Goal: Browse casually

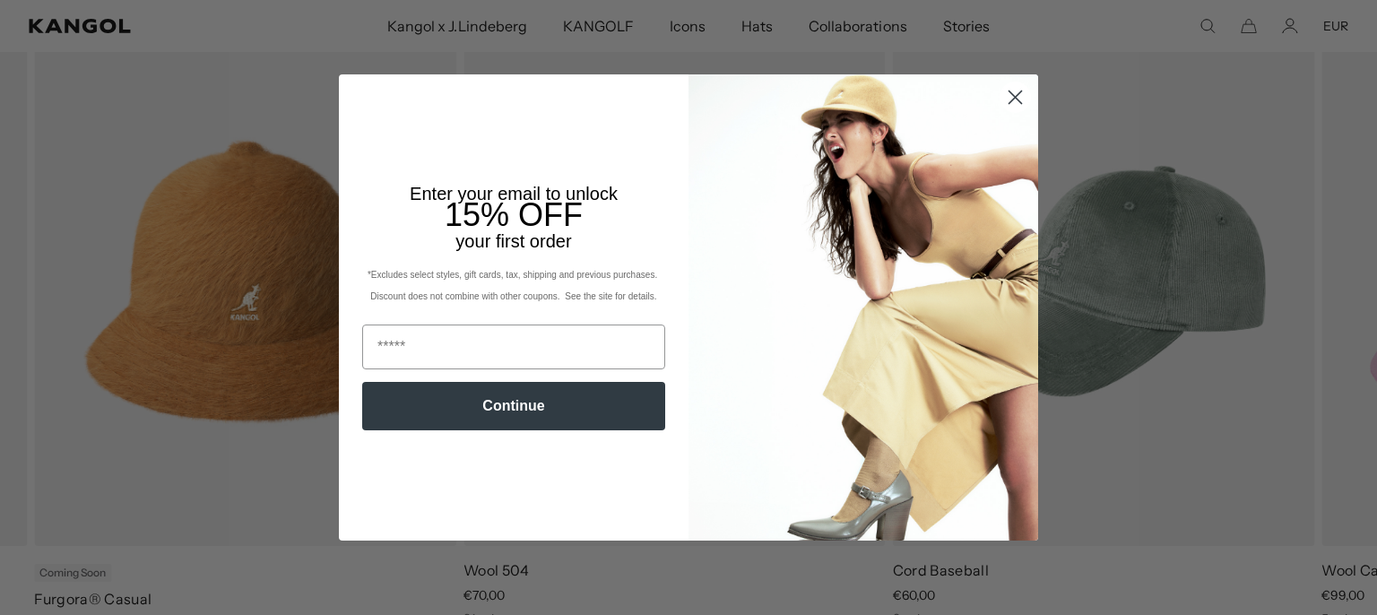
click at [1012, 92] on icon "Close dialog" at bounding box center [1015, 97] width 13 height 13
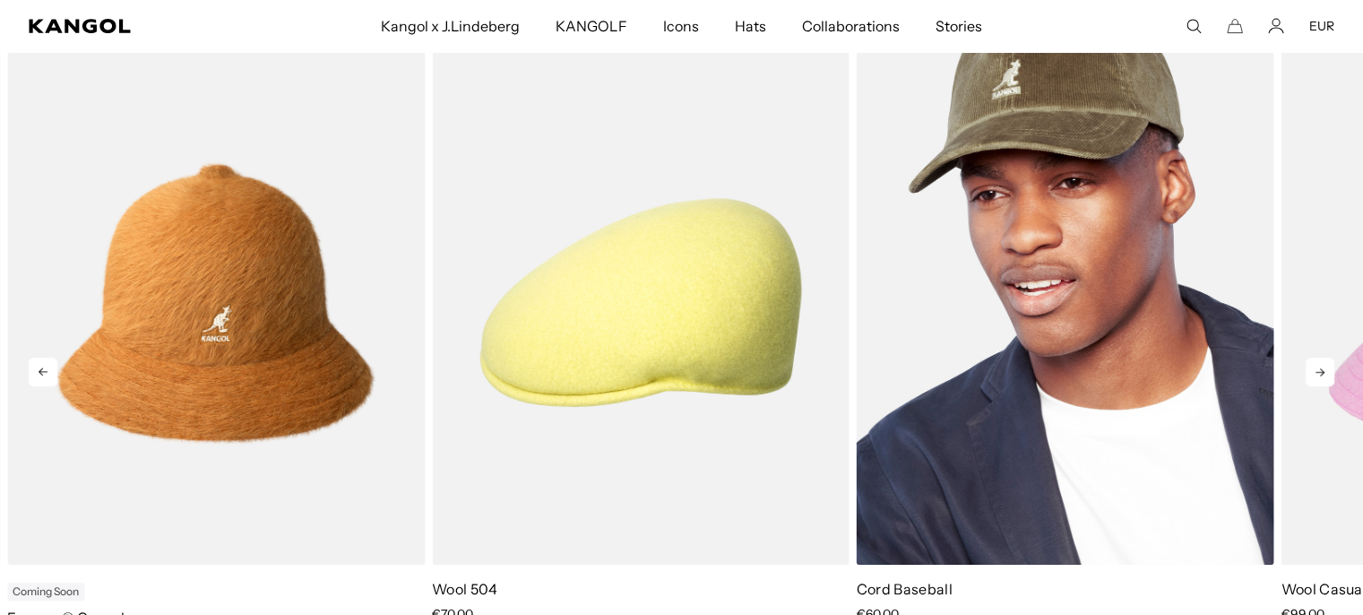
scroll to position [807, 0]
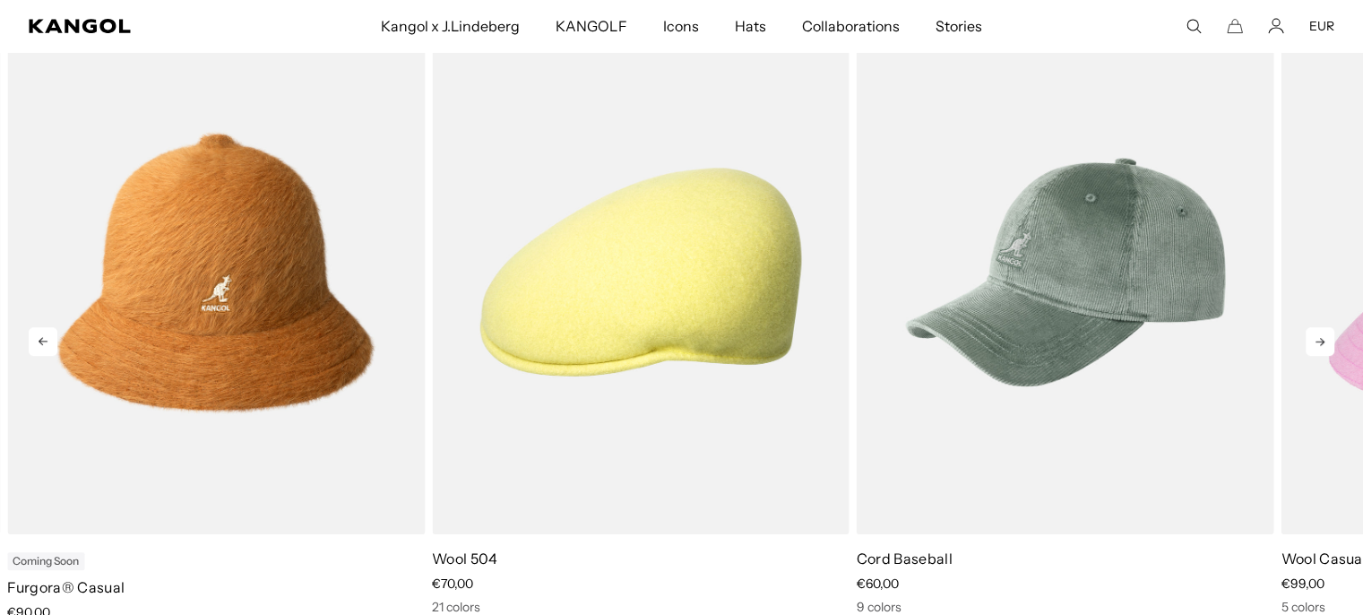
click at [1319, 342] on icon at bounding box center [1320, 341] width 29 height 29
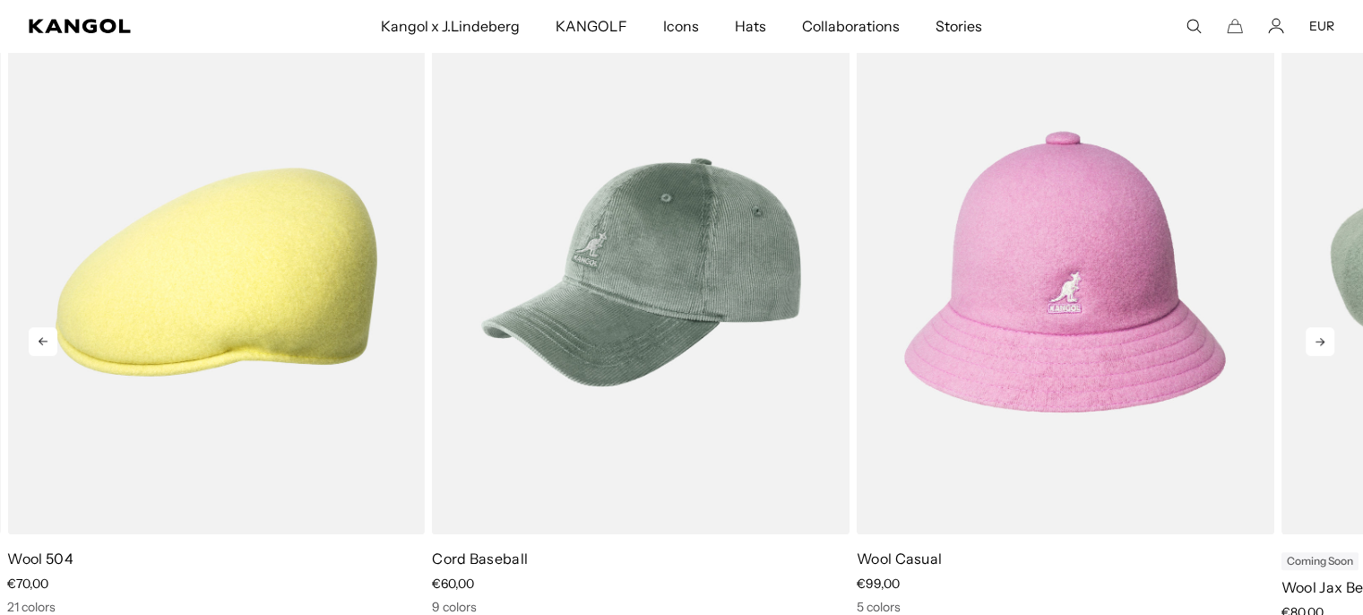
click at [1319, 342] on icon at bounding box center [1320, 341] width 29 height 29
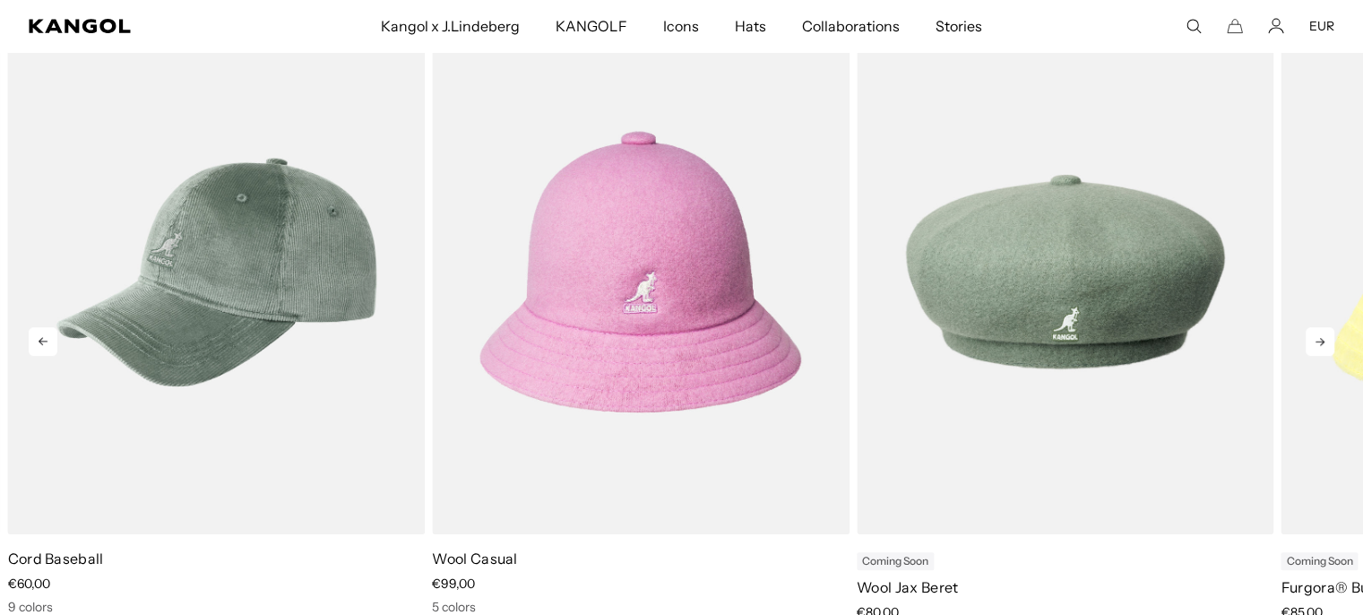
scroll to position [0, 0]
click at [1319, 342] on icon at bounding box center [1320, 341] width 29 height 29
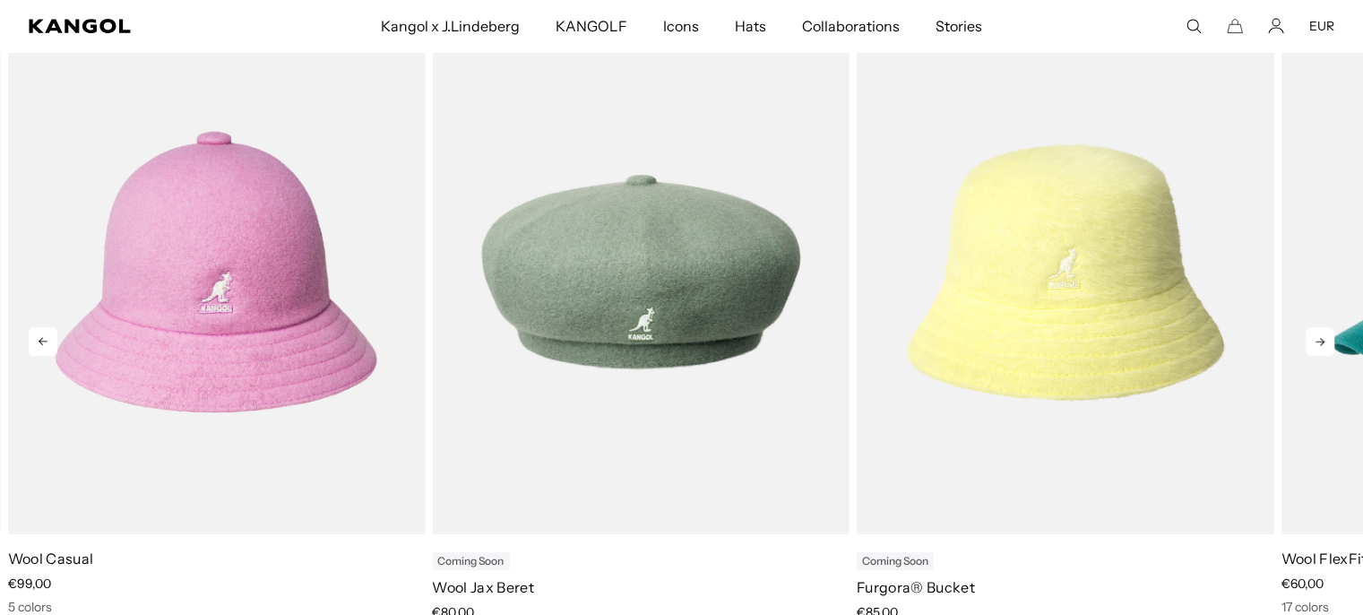
click at [1319, 342] on icon at bounding box center [1320, 341] width 29 height 29
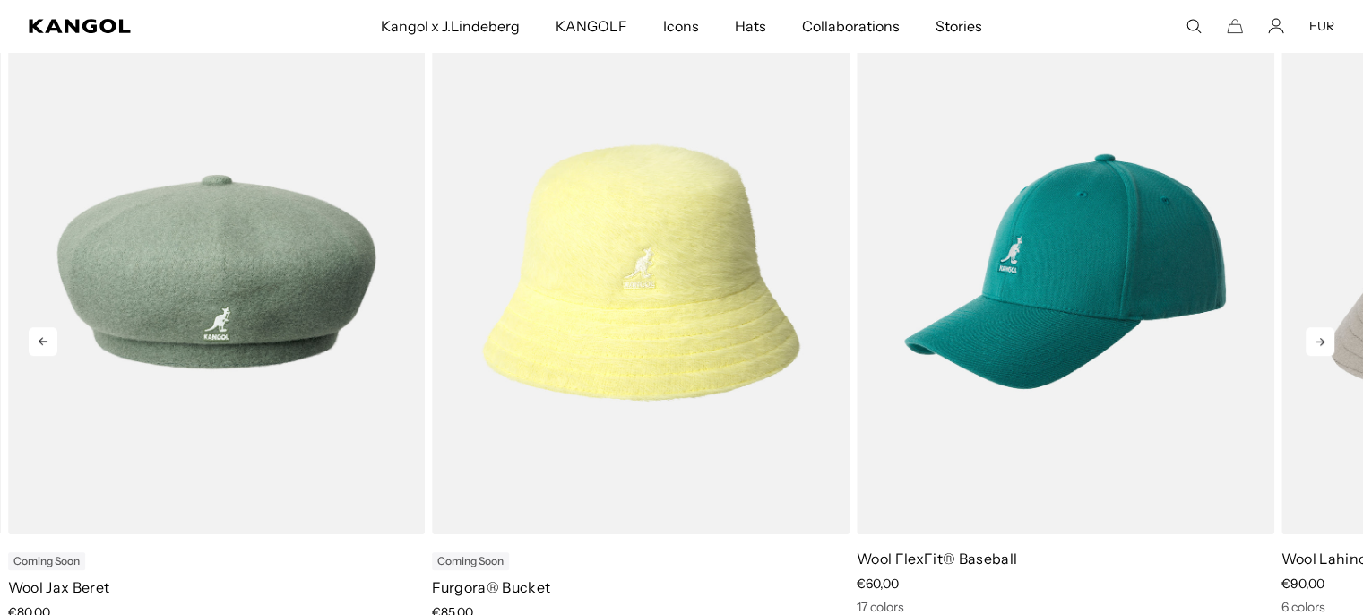
click at [1319, 342] on icon at bounding box center [1320, 341] width 29 height 29
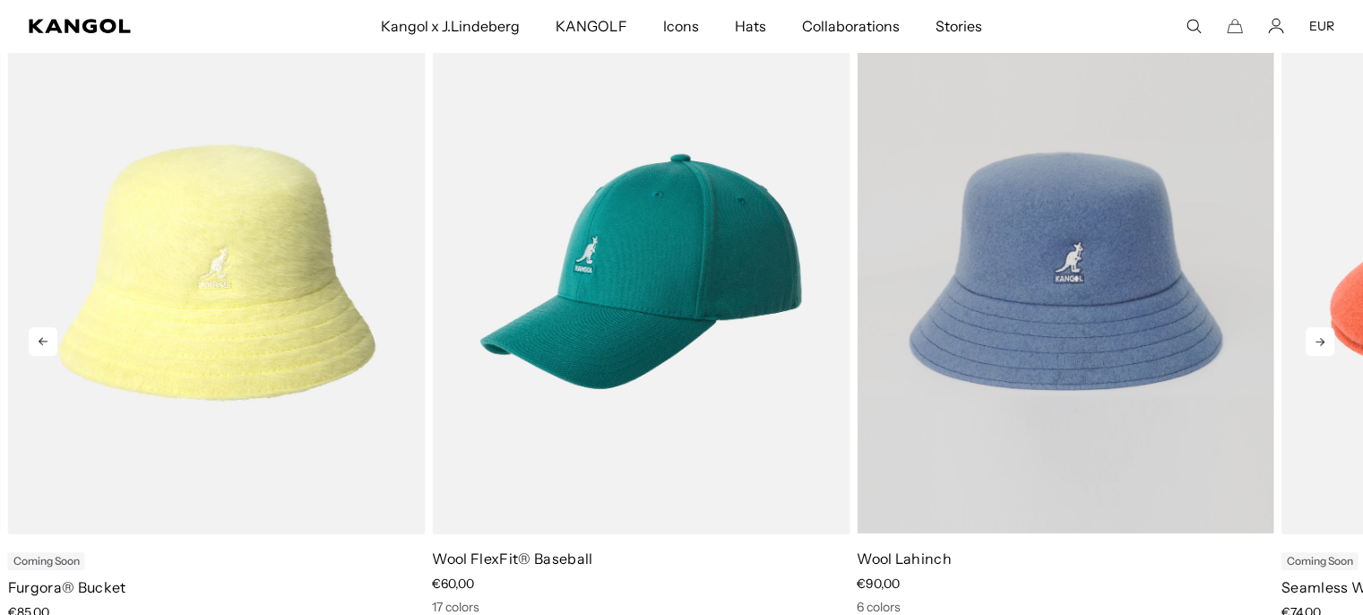
scroll to position [0, 369]
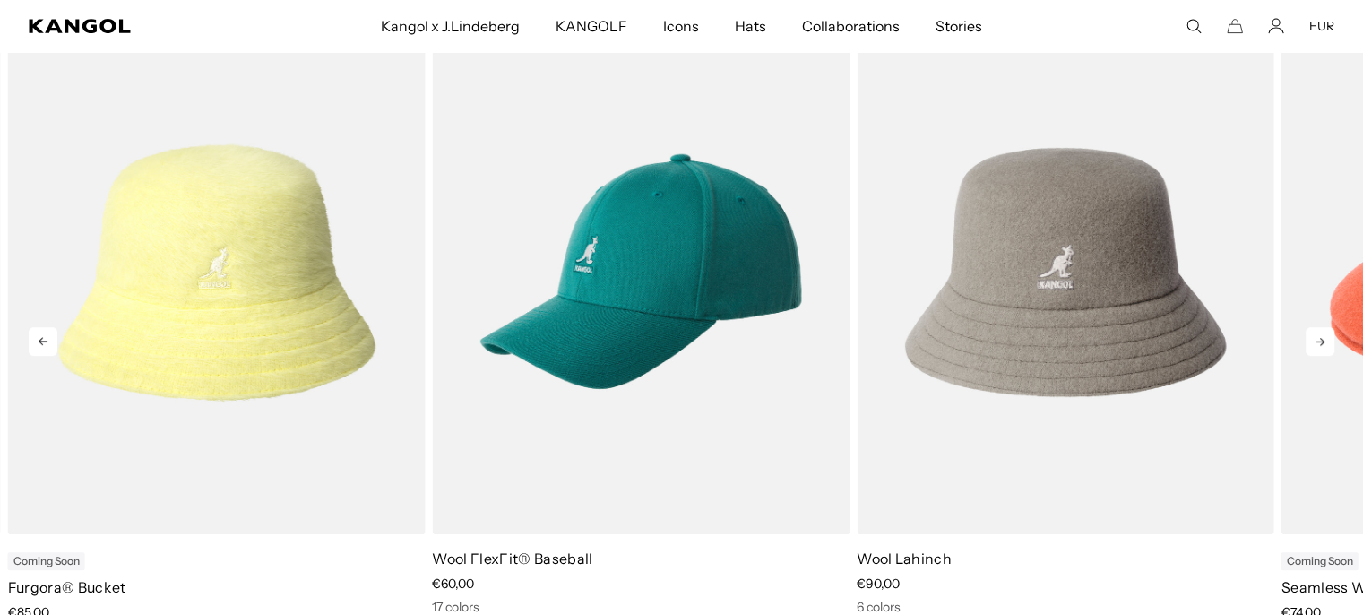
click at [1318, 335] on icon at bounding box center [1320, 341] width 29 height 29
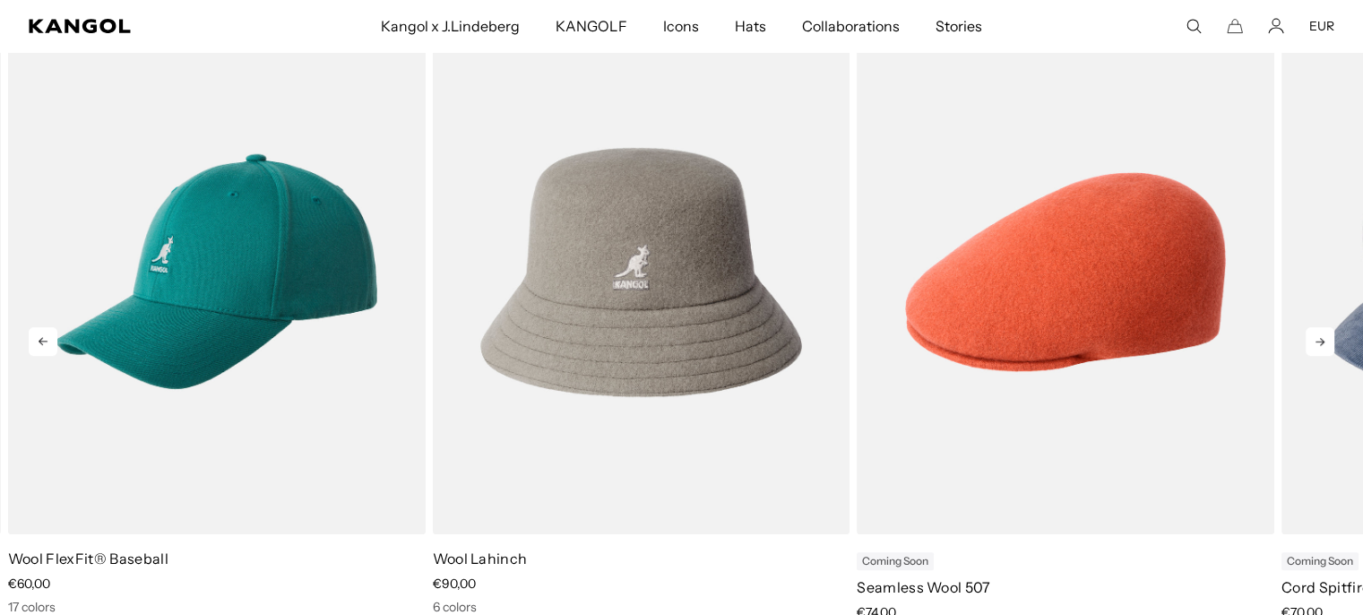
scroll to position [0, 0]
click at [1318, 335] on icon at bounding box center [1320, 341] width 29 height 29
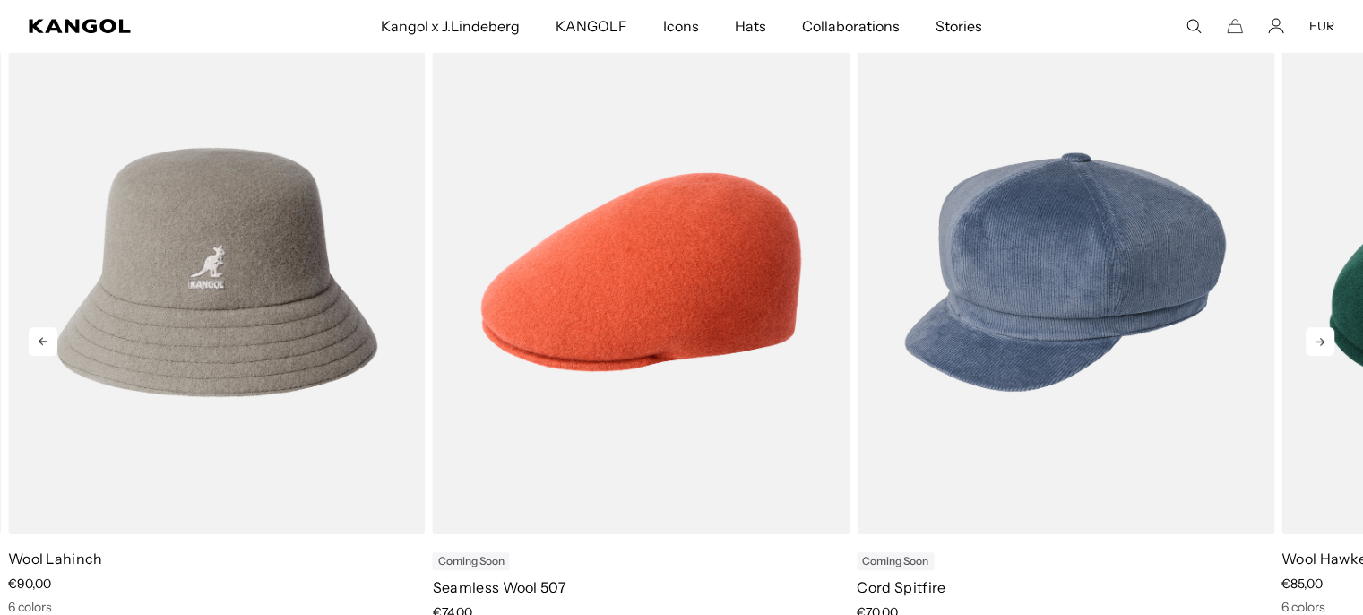
click at [1318, 335] on icon at bounding box center [1320, 341] width 29 height 29
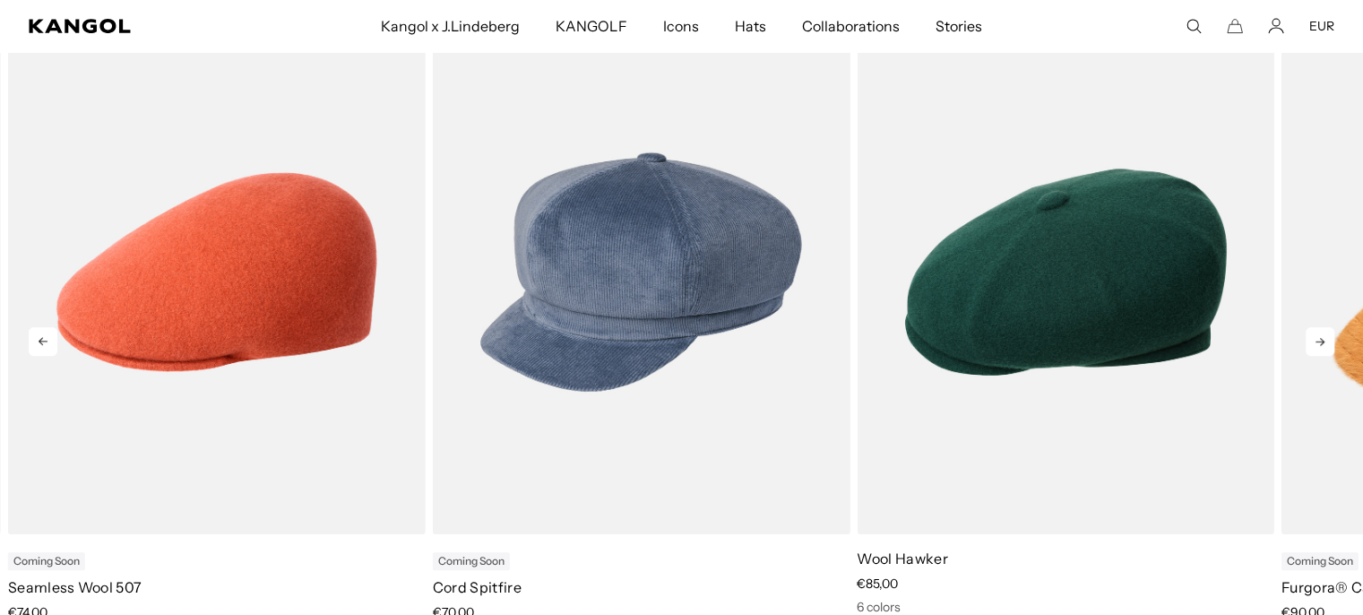
click at [1318, 335] on icon at bounding box center [1320, 341] width 29 height 29
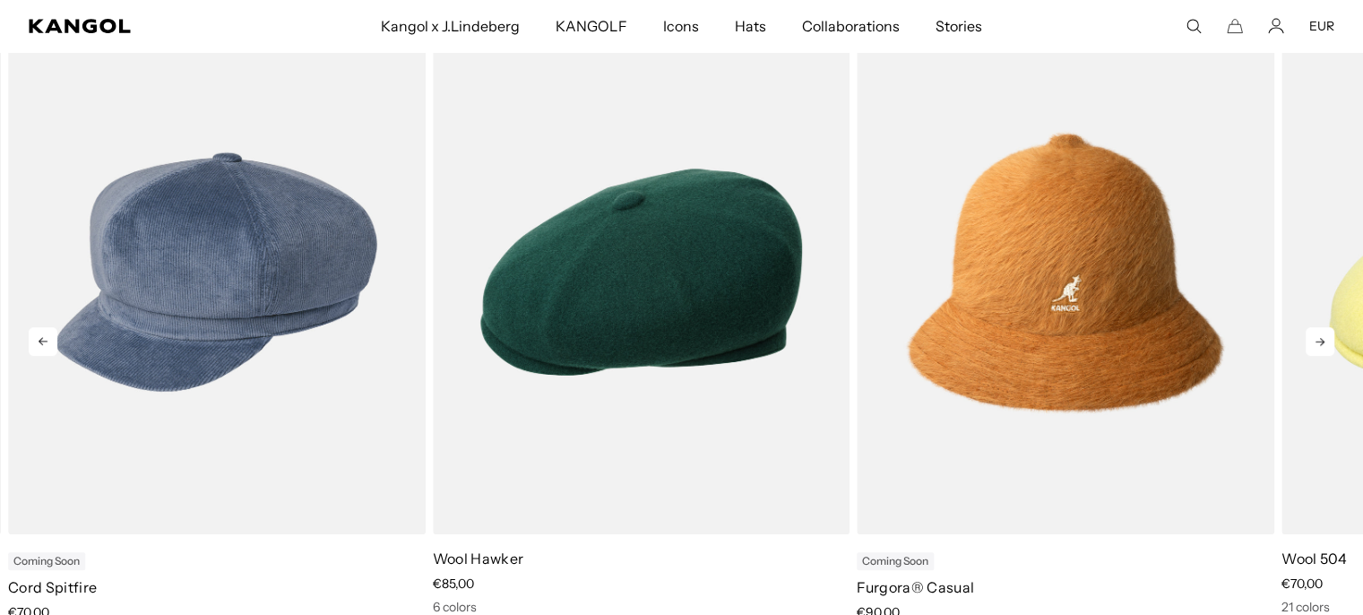
click at [1318, 335] on icon at bounding box center [1320, 341] width 29 height 29
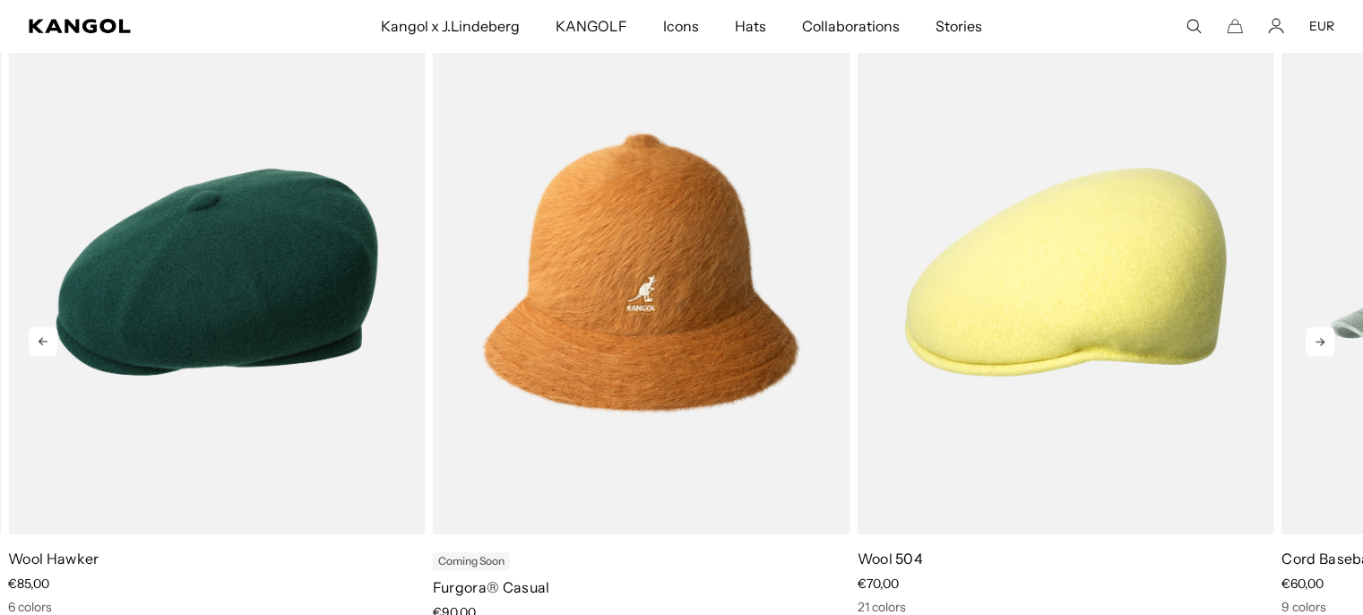
scroll to position [0, 369]
click at [1318, 335] on icon at bounding box center [1320, 341] width 29 height 29
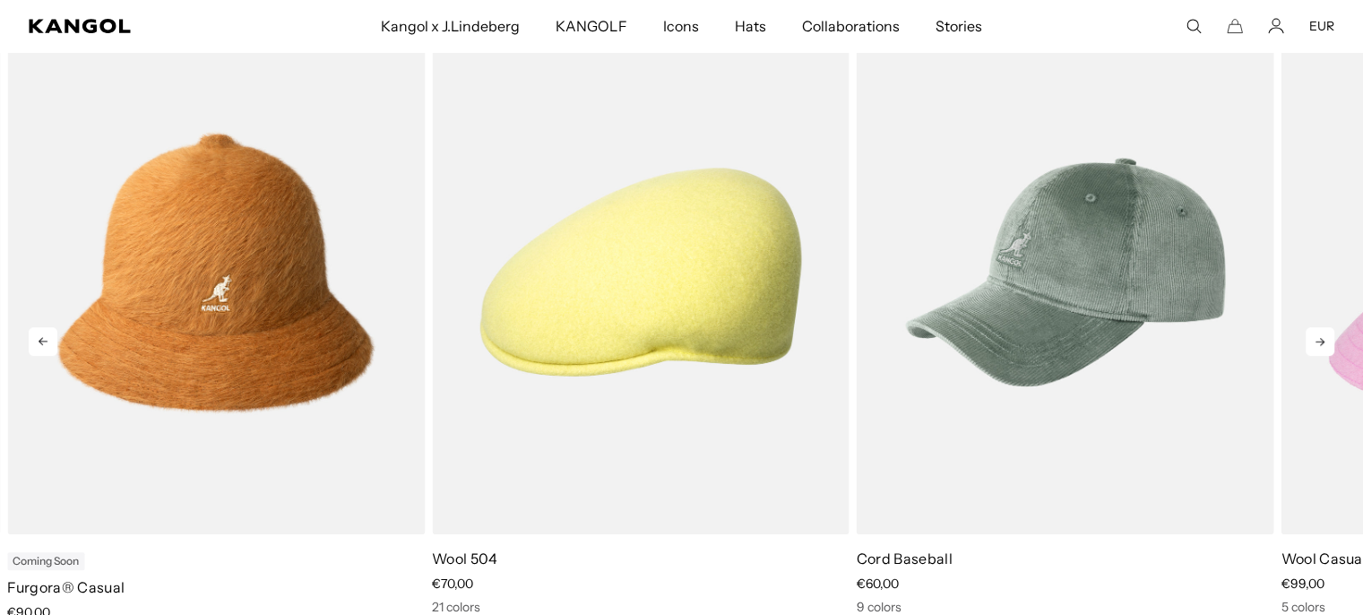
click at [1318, 335] on icon at bounding box center [1320, 341] width 29 height 29
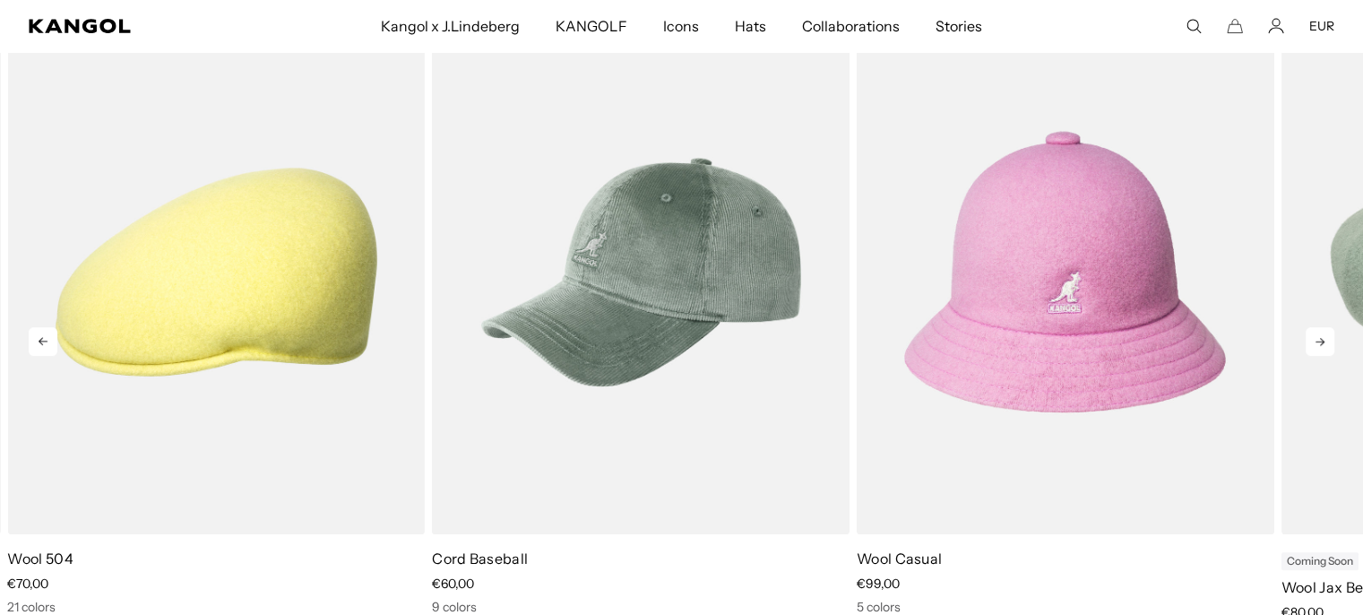
click at [1318, 335] on icon at bounding box center [1320, 341] width 29 height 29
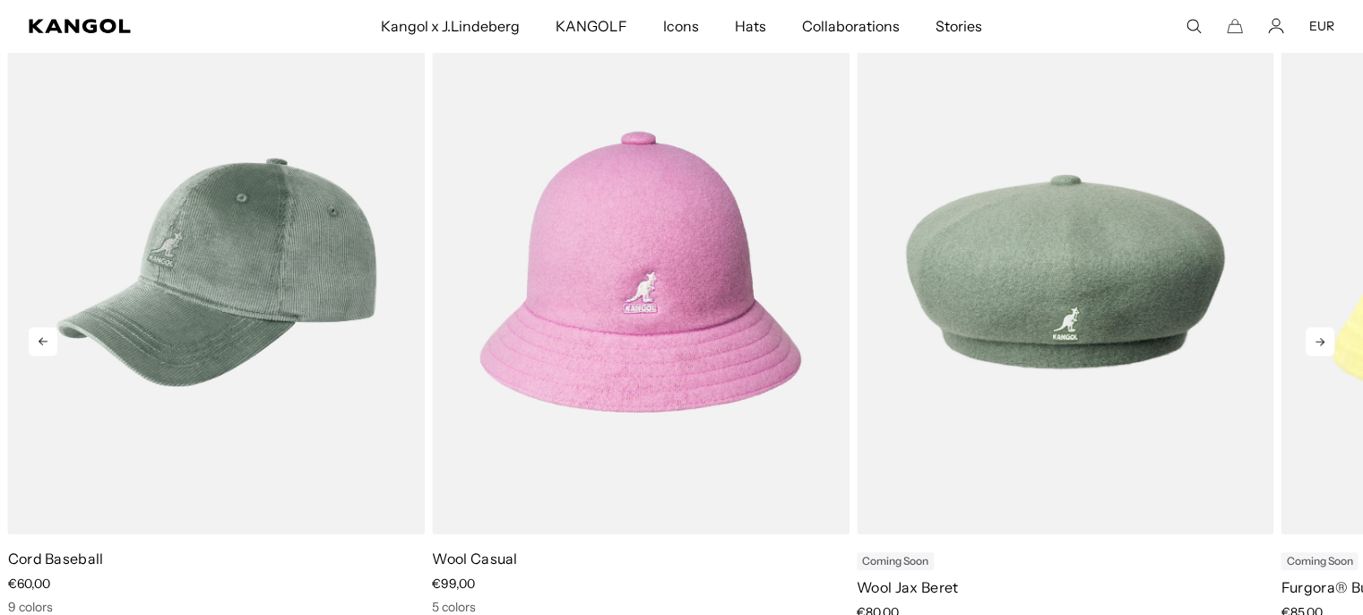
scroll to position [0, 0]
click at [1318, 335] on icon at bounding box center [1320, 341] width 29 height 29
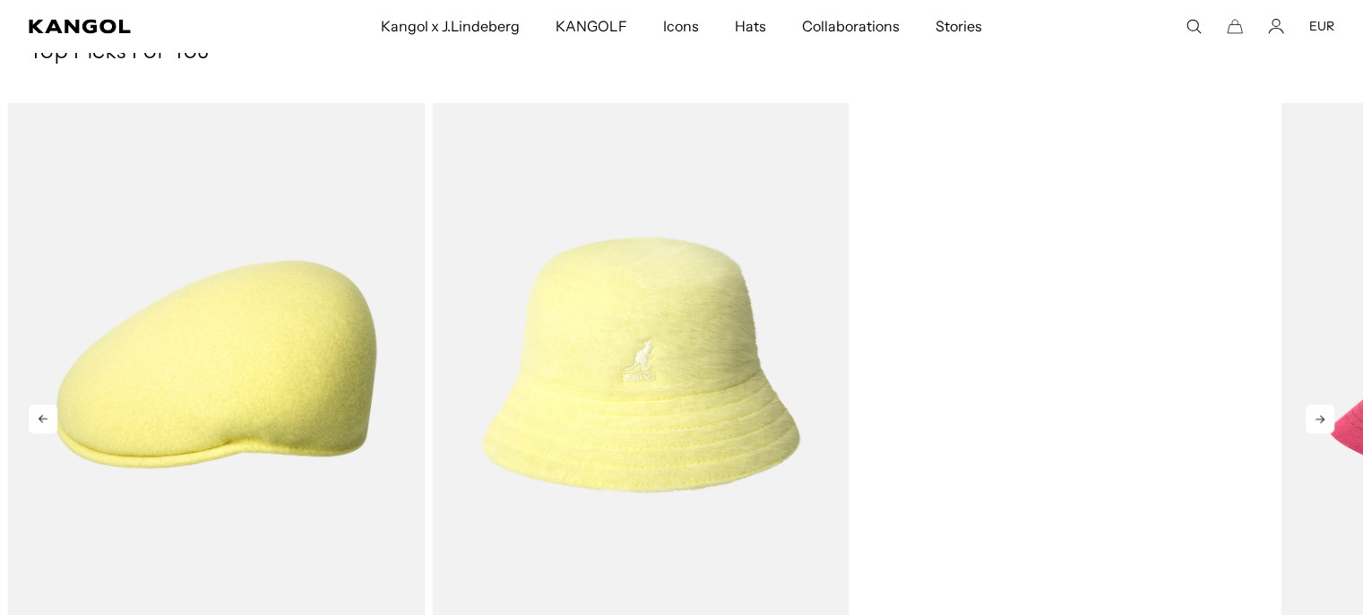
scroll to position [3047, 0]
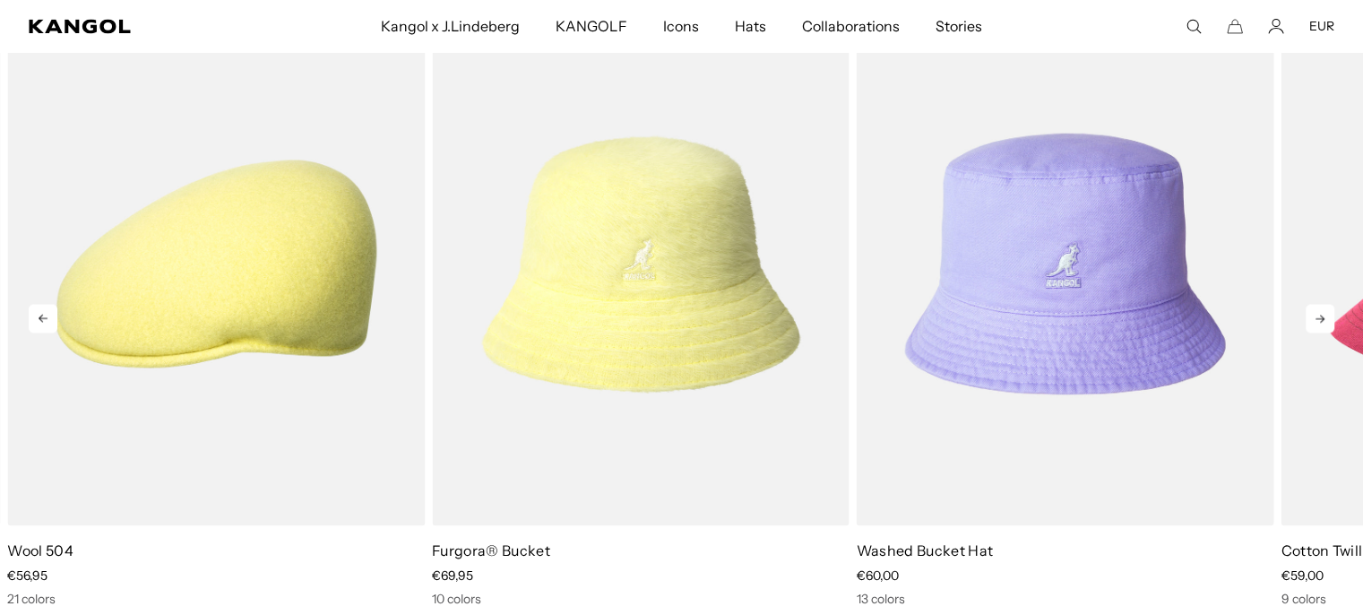
click at [1323, 317] on icon at bounding box center [1320, 319] width 9 height 8
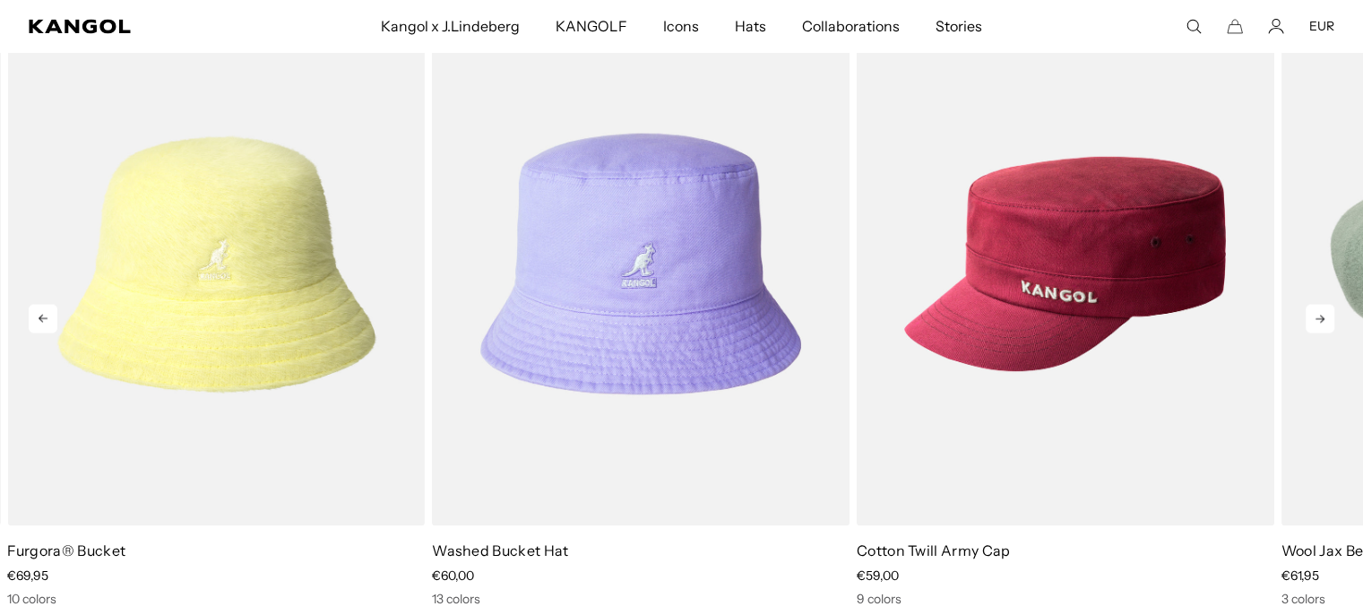
scroll to position [0, 369]
click at [1323, 317] on icon at bounding box center [1320, 319] width 9 height 8
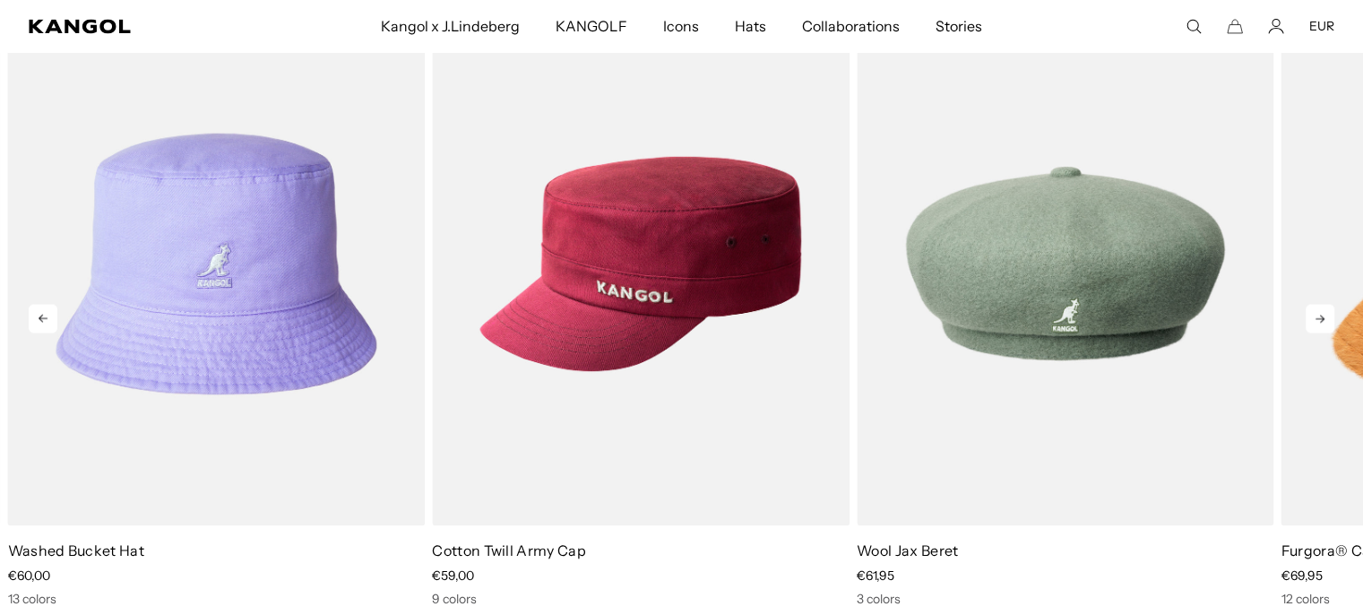
click at [1323, 317] on icon at bounding box center [1320, 319] width 9 height 8
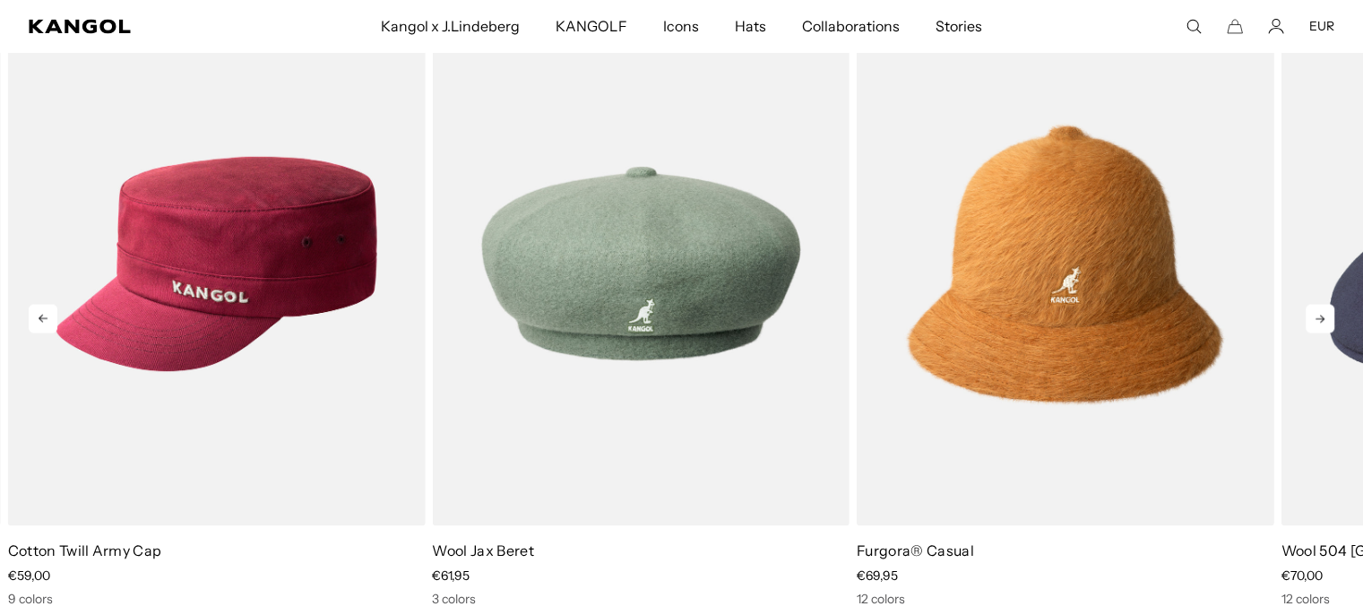
click at [1323, 317] on icon at bounding box center [1320, 319] width 9 height 8
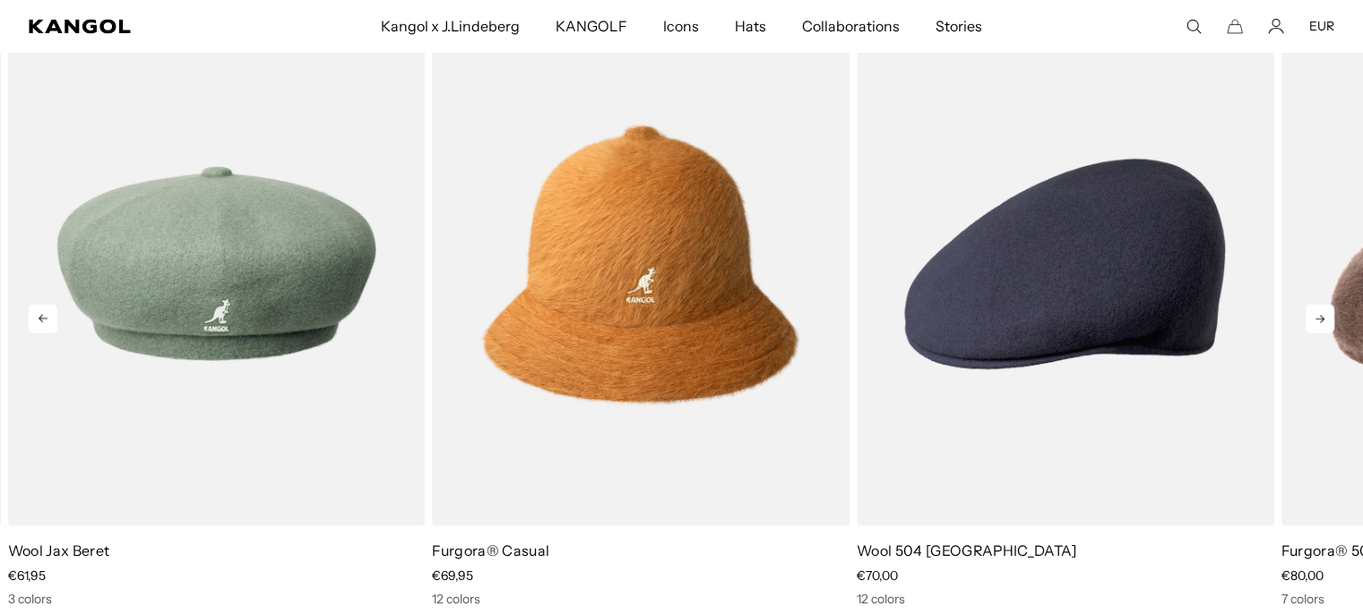
click at [1323, 317] on icon at bounding box center [1320, 319] width 9 height 8
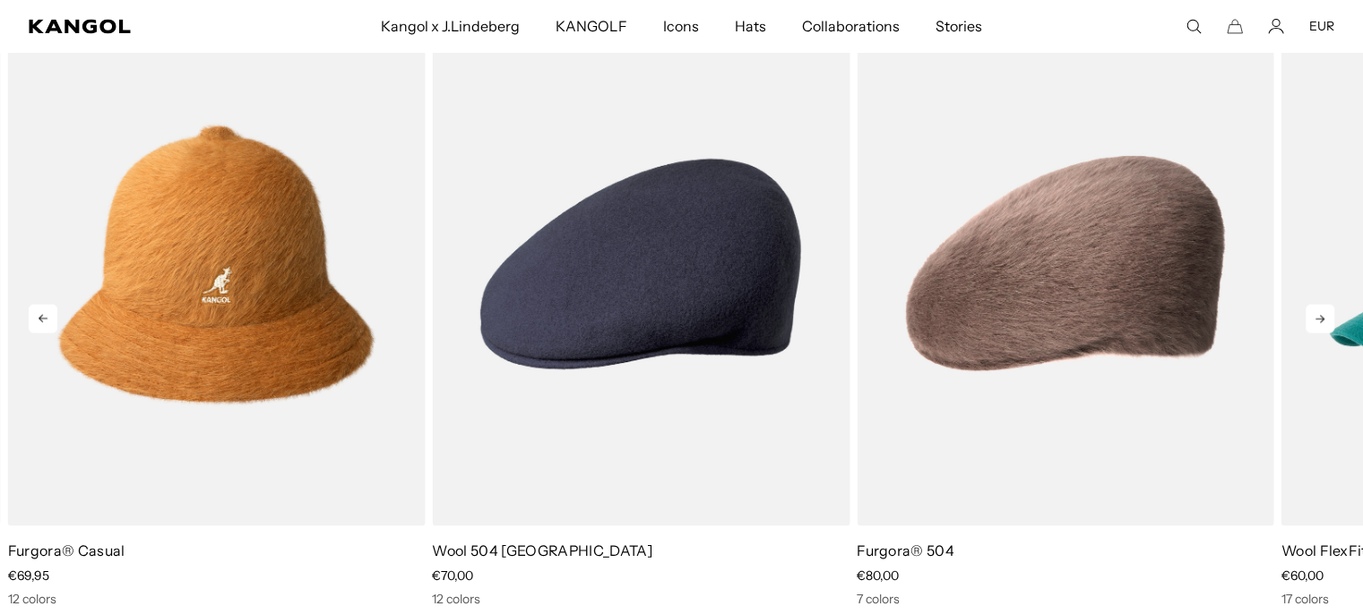
click at [1323, 317] on icon at bounding box center [1320, 319] width 9 height 8
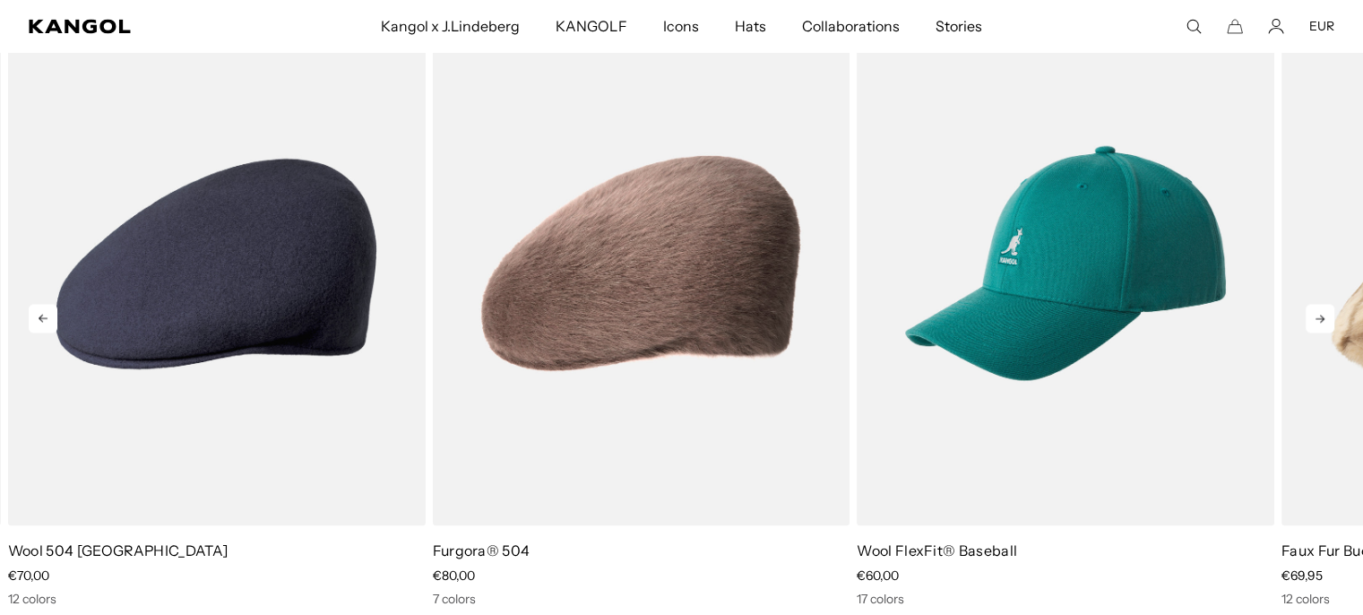
click at [1323, 317] on icon at bounding box center [1320, 319] width 9 height 8
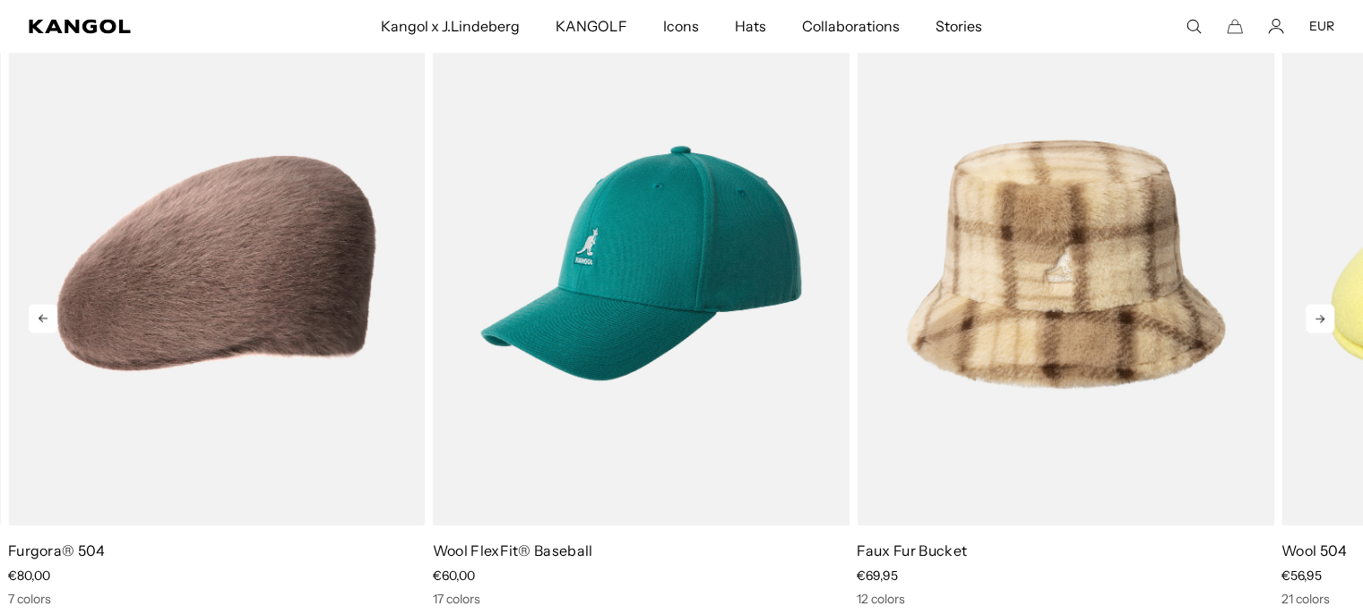
click at [1323, 317] on icon at bounding box center [1320, 319] width 9 height 8
